Goal: Information Seeking & Learning: Learn about a topic

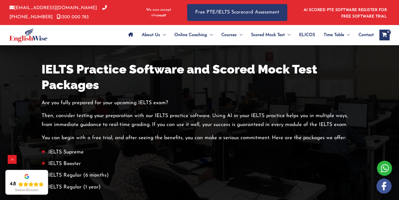
scroll to position [883, 0]
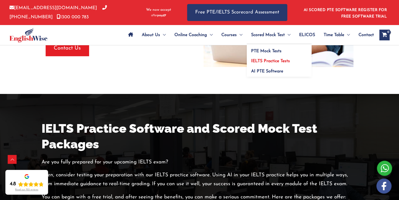
click at [262, 61] on span "IELTS Practice Tests" at bounding box center [270, 61] width 39 height 4
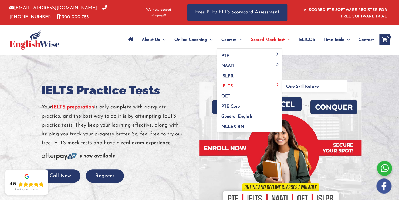
click at [229, 85] on span "IELTS" at bounding box center [226, 86] width 11 height 4
